Goal: Task Accomplishment & Management: Use online tool/utility

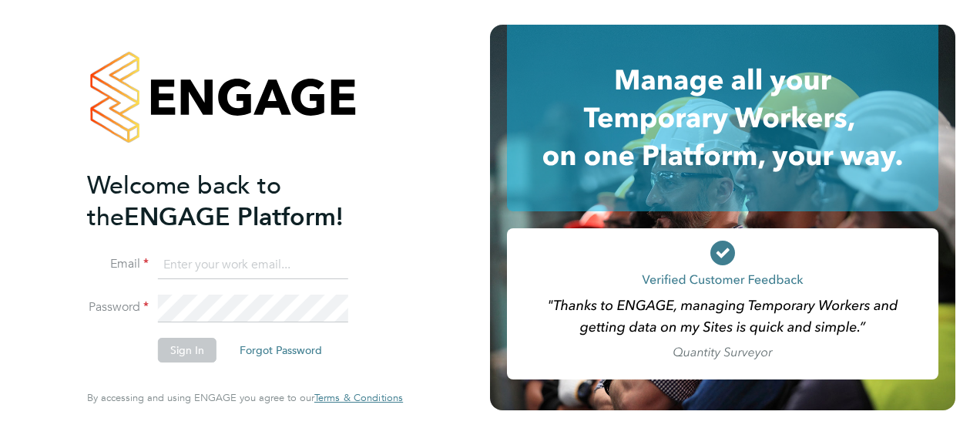
type input "[PERSON_NAME][EMAIL_ADDRESS][DOMAIN_NAME]"
click at [183, 350] on button "Sign In" at bounding box center [187, 350] width 59 height 25
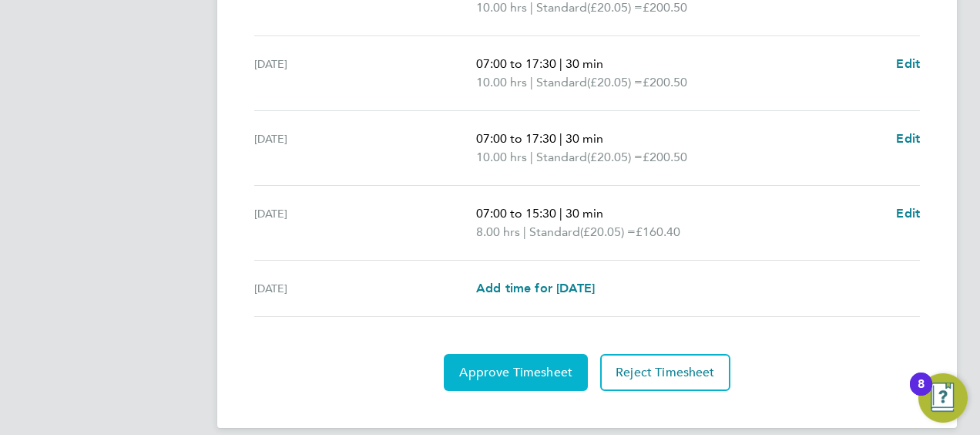
scroll to position [694, 0]
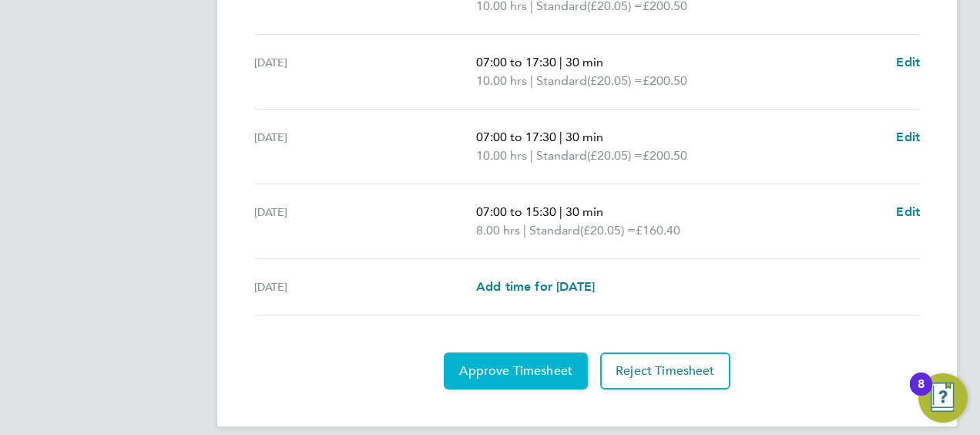
click at [527, 356] on button "Approve Timesheet" at bounding box center [516, 370] width 144 height 37
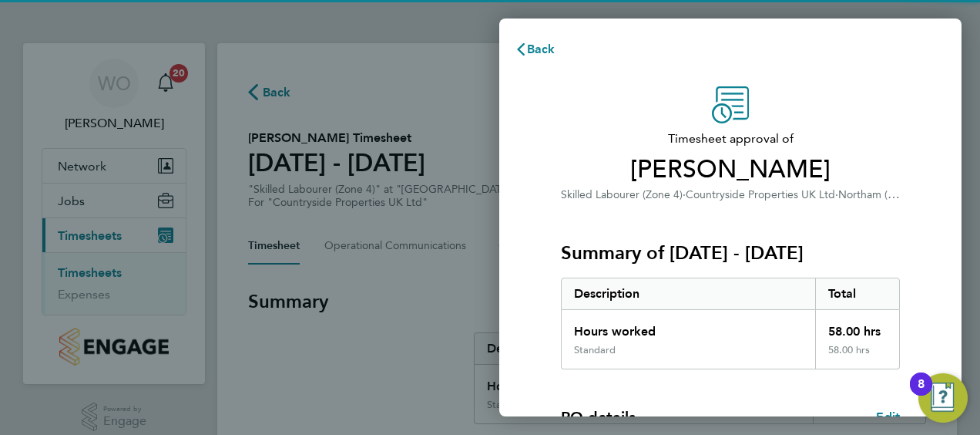
scroll to position [302, 0]
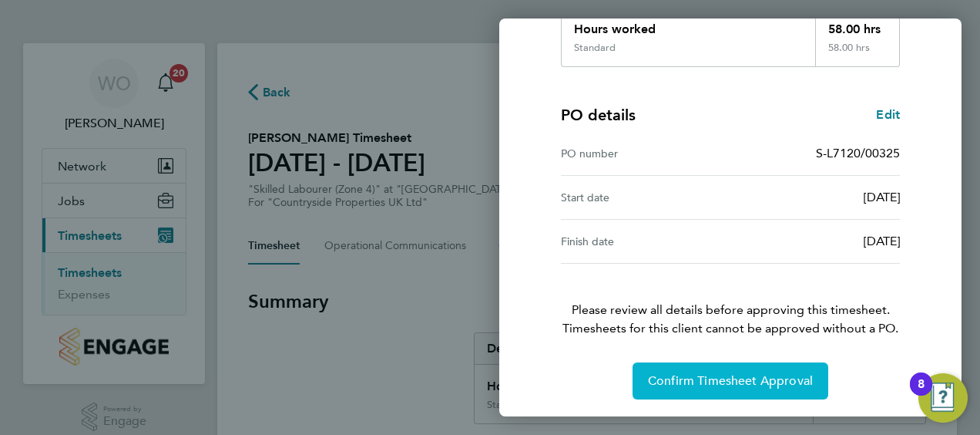
click at [725, 378] on span "Confirm Timesheet Approval" at bounding box center [730, 380] width 165 height 15
